Goal: Complete application form

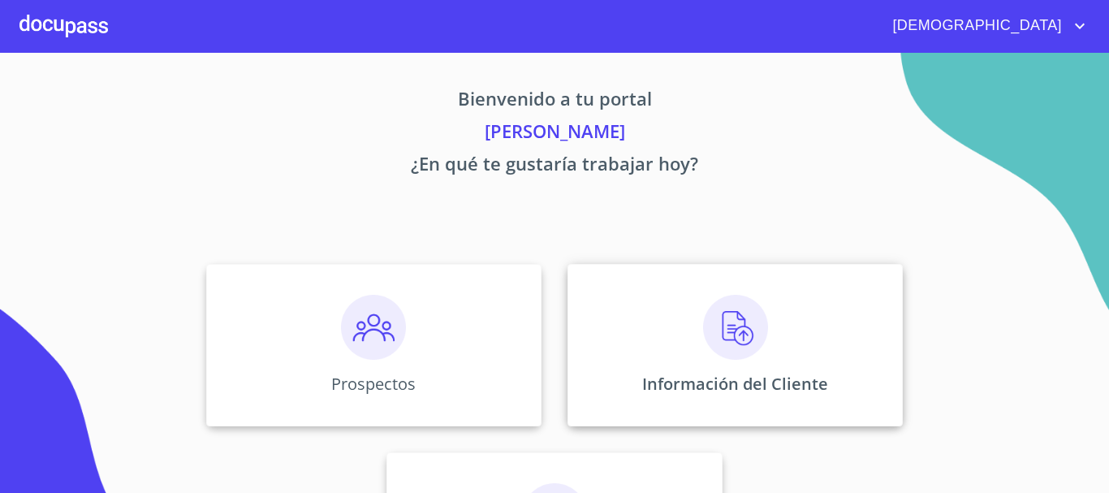
click at [760, 348] on img at bounding box center [735, 327] width 65 height 65
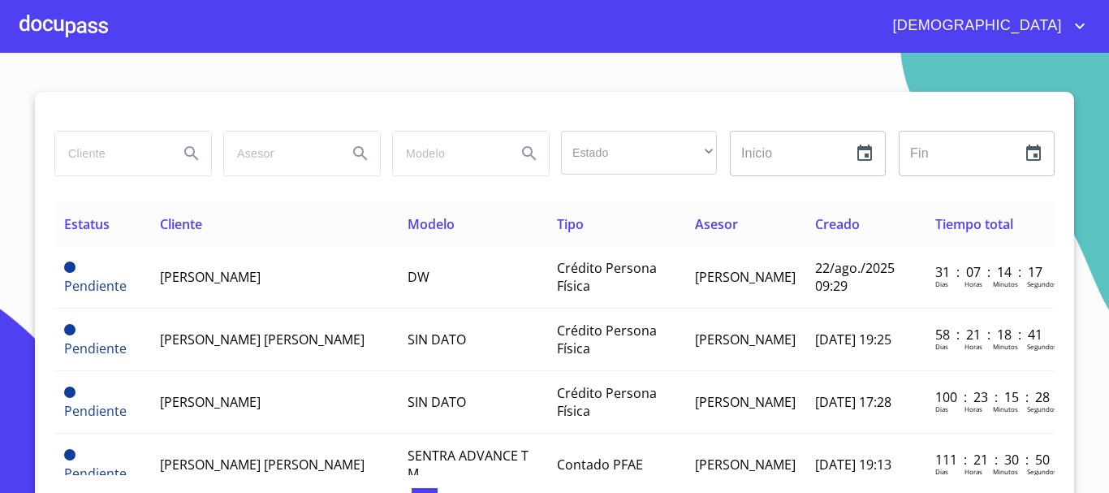
click at [89, 153] on input "search" at bounding box center [110, 154] width 110 height 44
type input "[PERSON_NAME]"
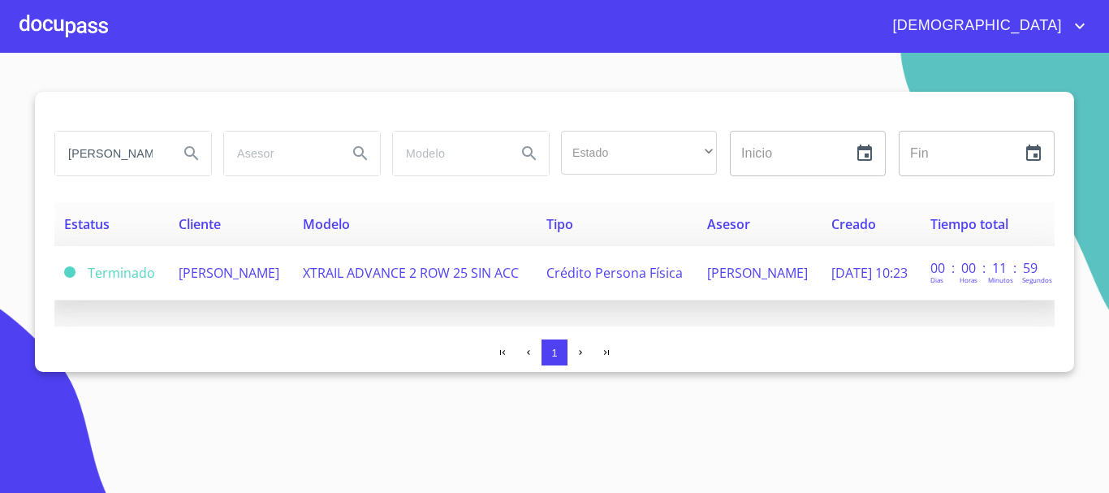
click at [293, 287] on td "[PERSON_NAME]" at bounding box center [231, 273] width 124 height 54
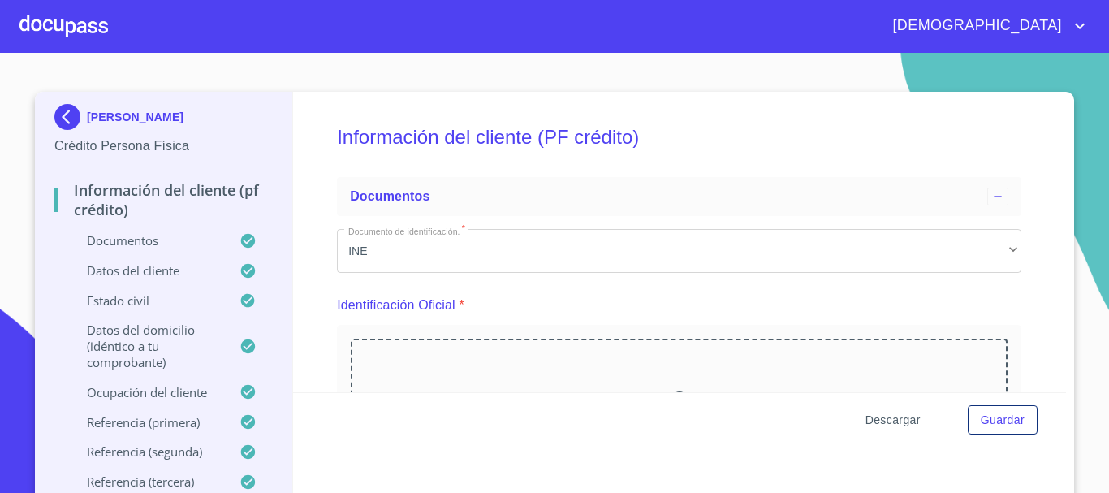
click at [897, 423] on span "Descargar" at bounding box center [893, 420] width 55 height 20
